Goal: Task Accomplishment & Management: Manage account settings

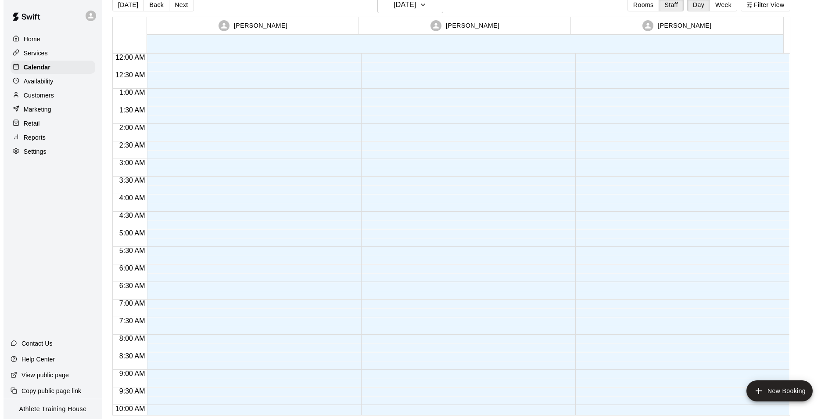
scroll to position [482, 0]
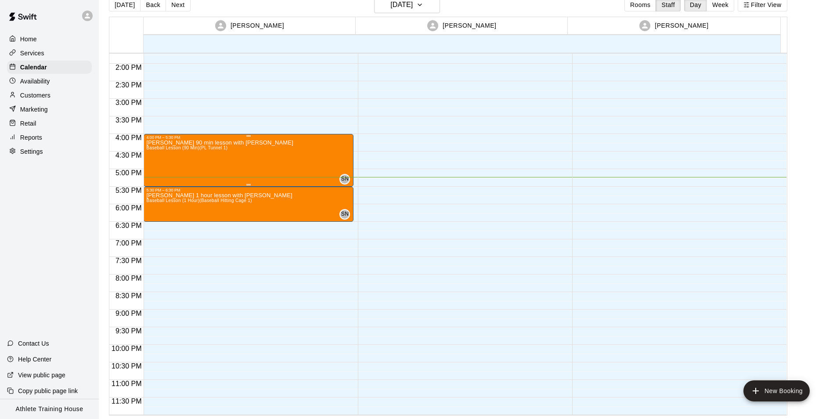
click at [159, 143] on p "[PERSON_NAME] 90 min lesson with [PERSON_NAME]" at bounding box center [219, 143] width 147 height 0
click at [154, 148] on icon "edit" at bounding box center [154, 152] width 11 height 11
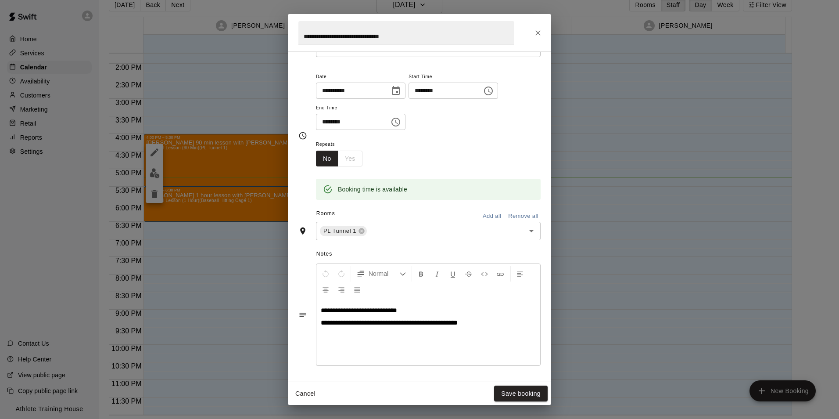
scroll to position [140, 0]
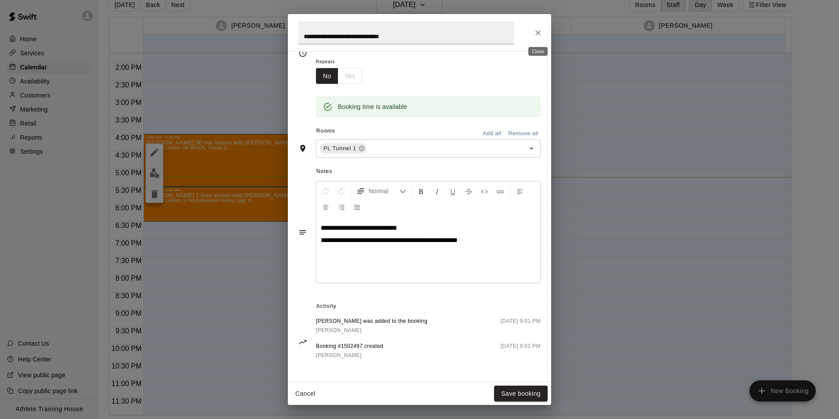
click at [536, 32] on icon "Close" at bounding box center [538, 33] width 9 height 9
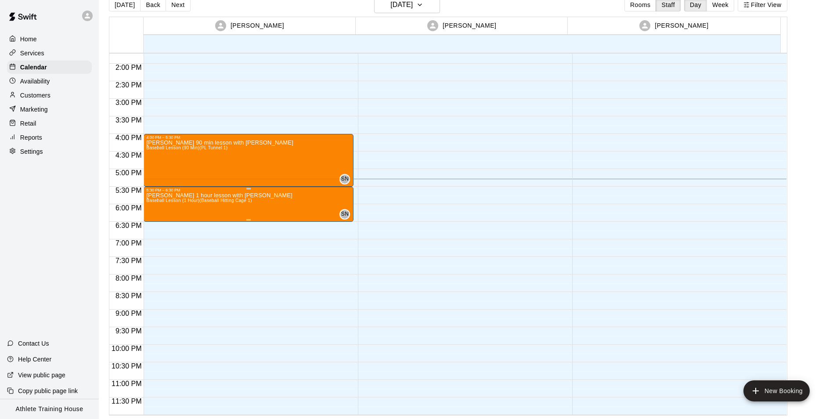
click at [196, 195] on p "[PERSON_NAME] 1 hour lesson with [PERSON_NAME]" at bounding box center [219, 195] width 146 height 0
click at [157, 207] on icon "edit" at bounding box center [154, 205] width 11 height 11
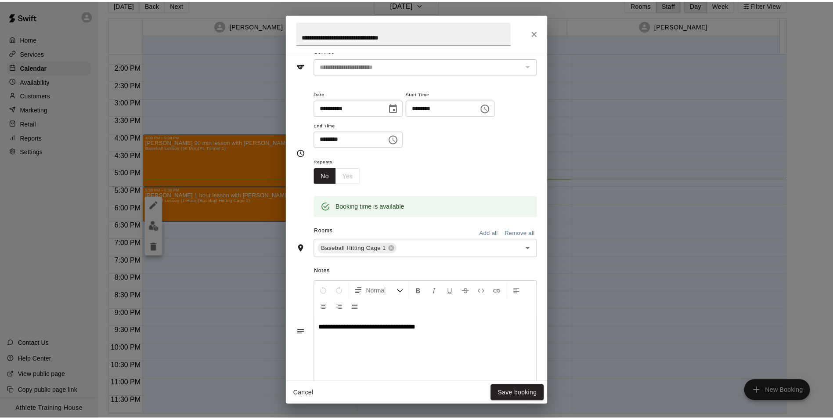
scroll to position [88, 0]
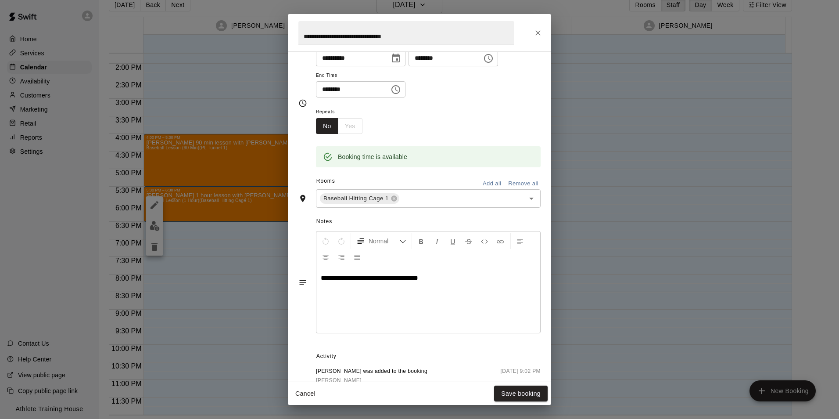
drag, startPoint x: 529, startPoint y: 38, endPoint x: 536, endPoint y: 38, distance: 7.0
click at [530, 38] on div "**********" at bounding box center [419, 32] width 263 height 37
click at [543, 38] on button "Close" at bounding box center [538, 33] width 16 height 16
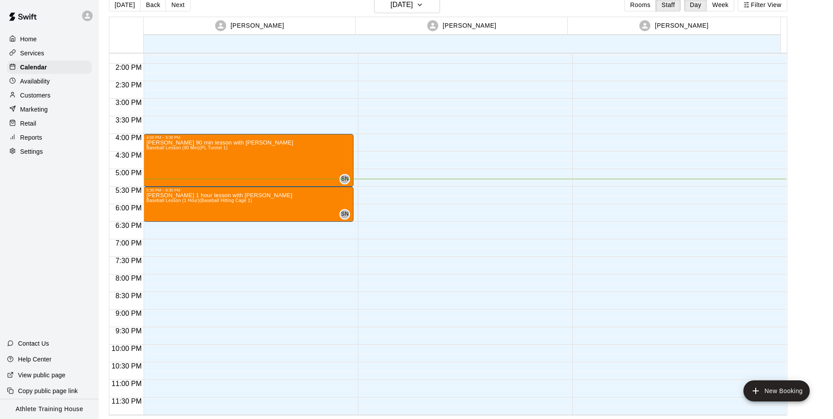
click at [25, 126] on p "Retail" at bounding box center [28, 123] width 16 height 9
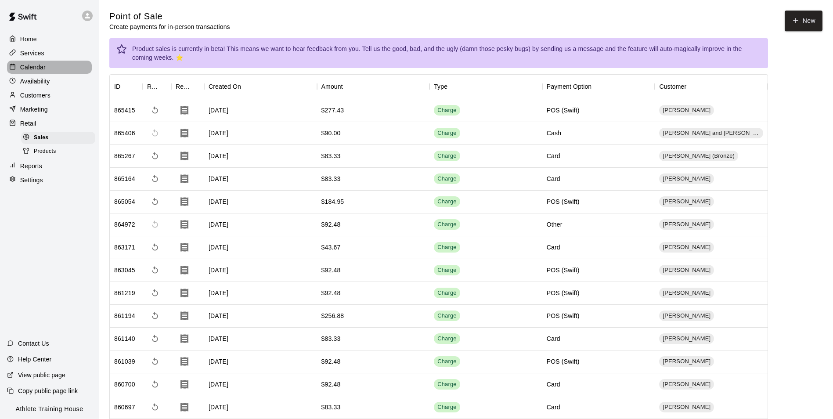
click at [32, 72] on p "Calendar" at bounding box center [32, 67] width 25 height 9
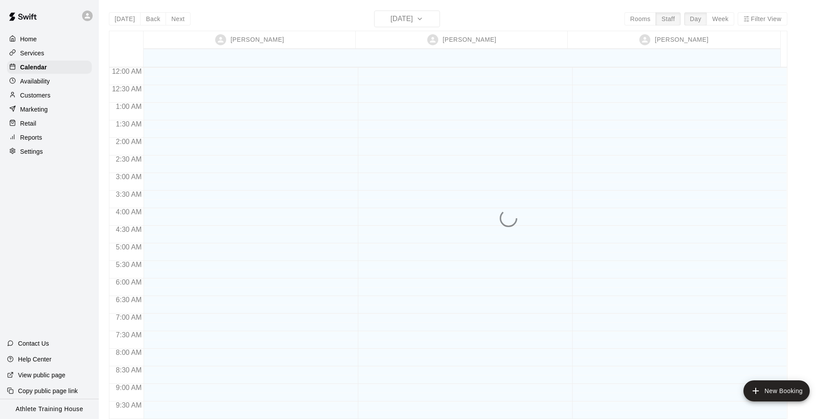
scroll to position [482, 0]
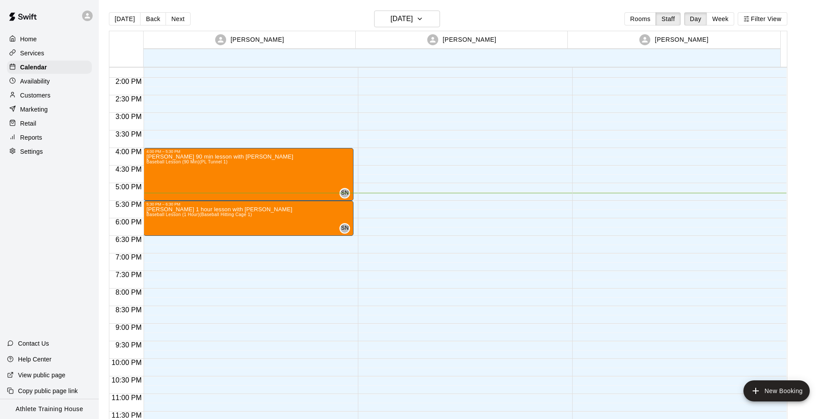
click at [53, 130] on div "Retail" at bounding box center [49, 123] width 85 height 13
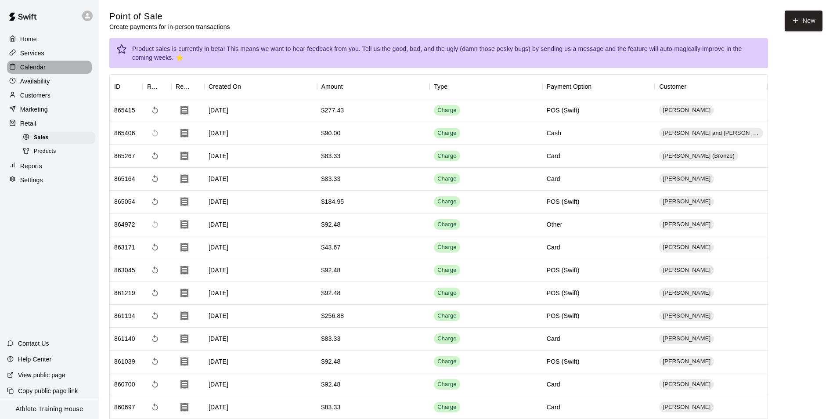
drag, startPoint x: 38, startPoint y: 65, endPoint x: 60, endPoint y: 64, distance: 22.0
click at [39, 64] on p "Calendar" at bounding box center [32, 67] width 25 height 9
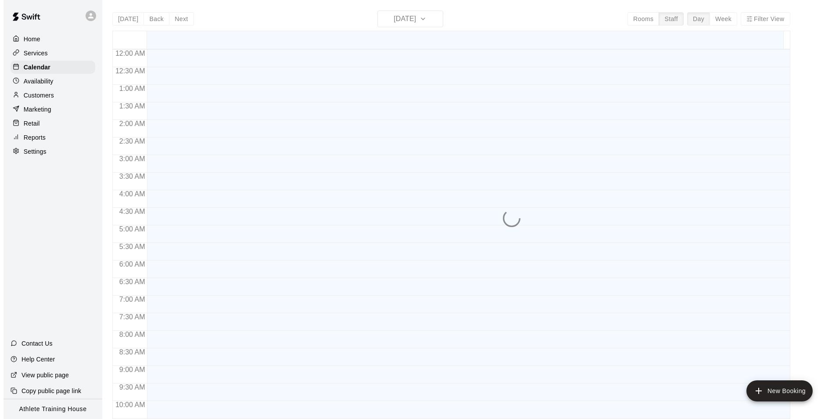
scroll to position [464, 0]
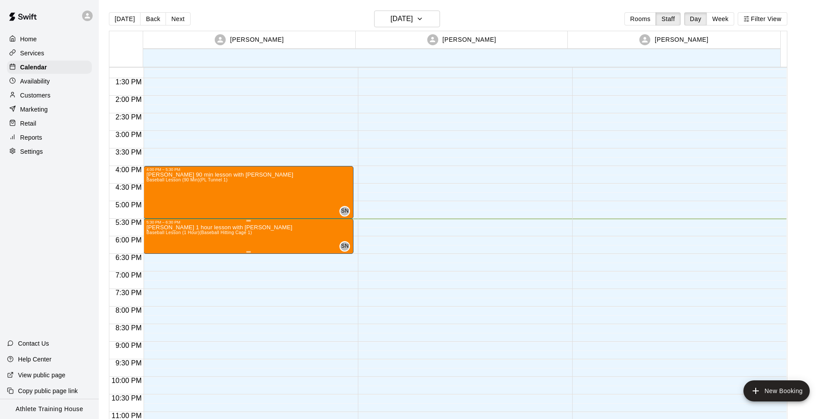
click at [157, 231] on icon "edit" at bounding box center [155, 234] width 8 height 8
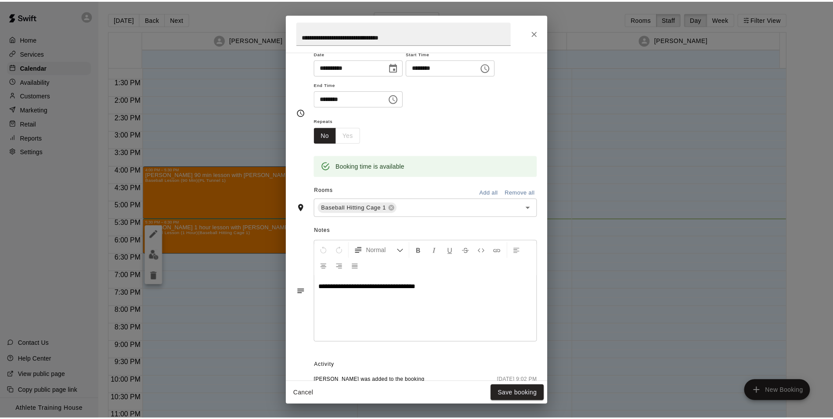
scroll to position [88, 0]
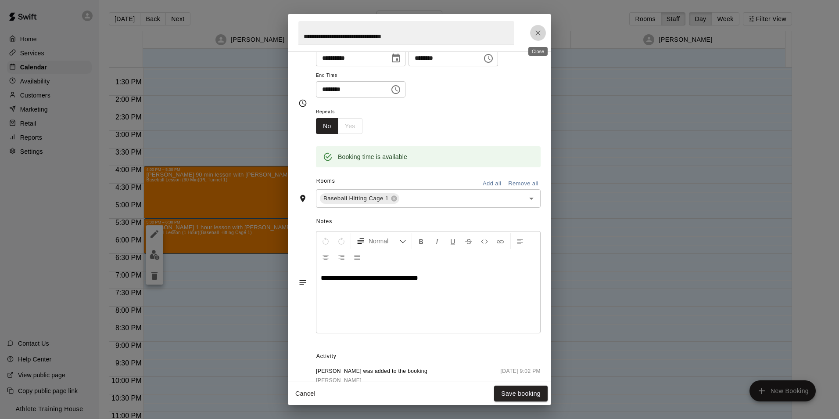
click at [533, 29] on button "Close" at bounding box center [538, 33] width 16 height 16
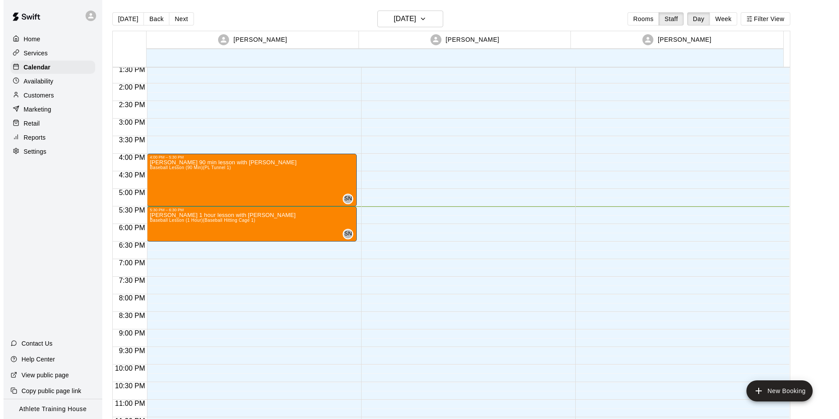
scroll to position [482, 0]
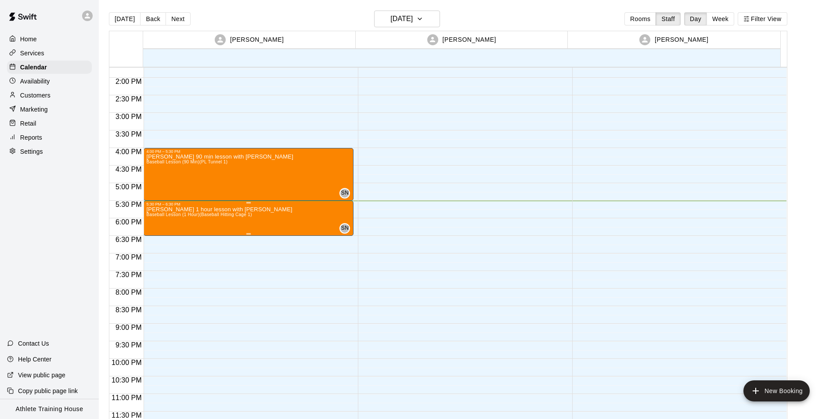
click at [287, 218] on div "[PERSON_NAME] 1 hour lesson with [PERSON_NAME] Baseball Lesson (1 Hour) (Baseba…" at bounding box center [248, 415] width 205 height 419
click at [156, 216] on icon "edit" at bounding box center [155, 216] width 8 height 8
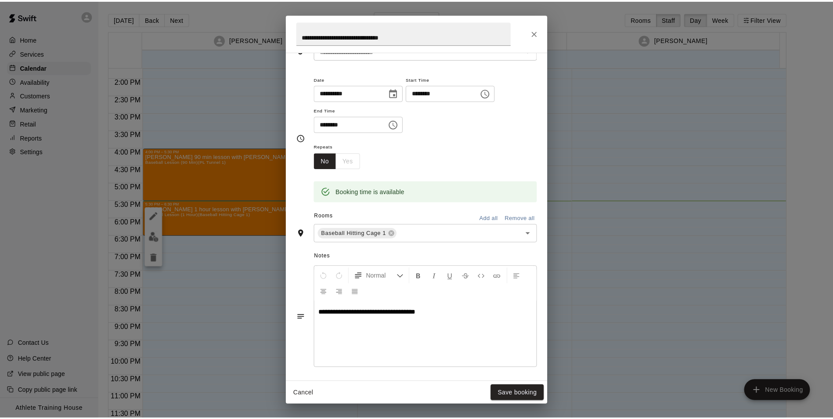
scroll to position [132, 0]
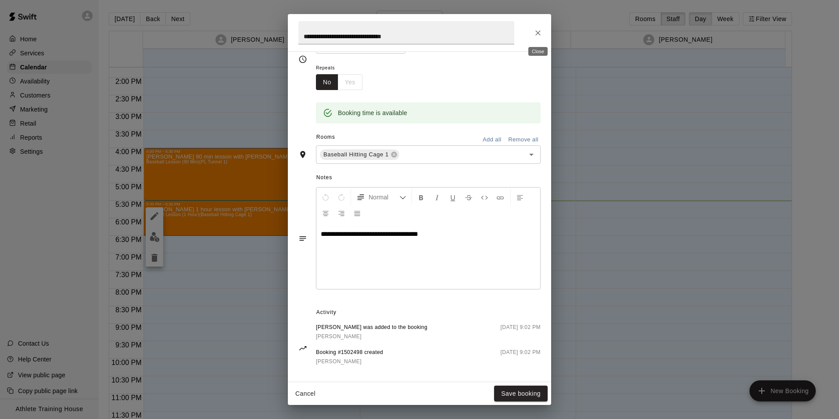
click at [540, 33] on icon "Close" at bounding box center [538, 33] width 9 height 9
